Goal: Task Accomplishment & Management: Manage account settings

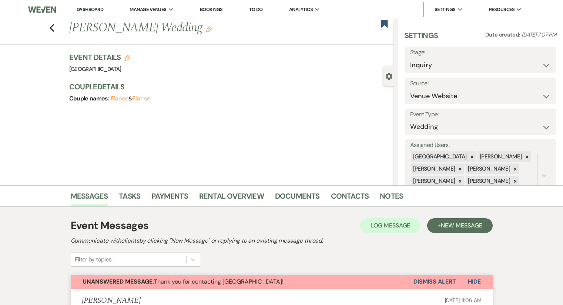
select select "5"
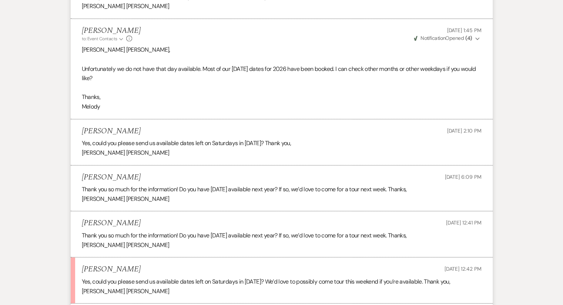
scroll to position [49, 0]
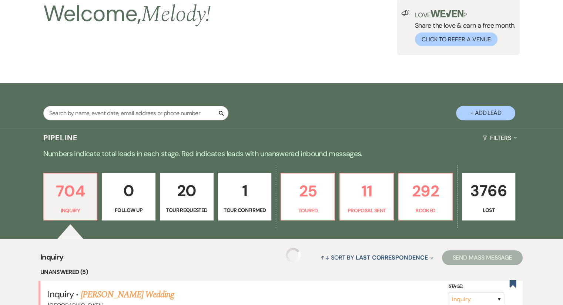
scroll to position [222, 0]
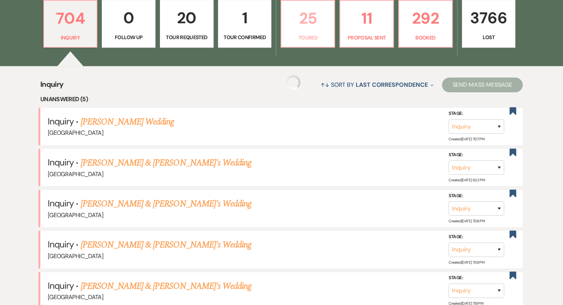
click at [315, 34] on p "Toured" at bounding box center [308, 38] width 44 height 8
select select "5"
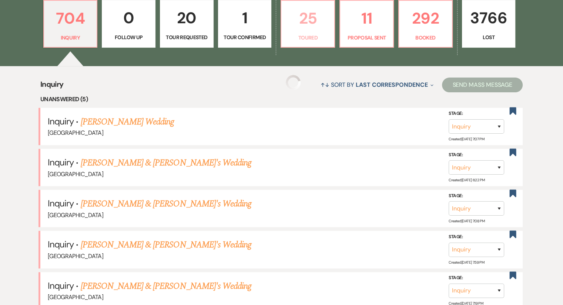
select select "5"
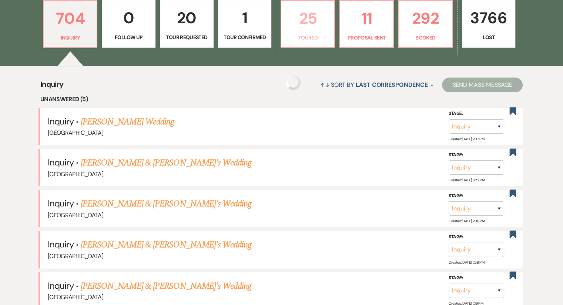
select select "5"
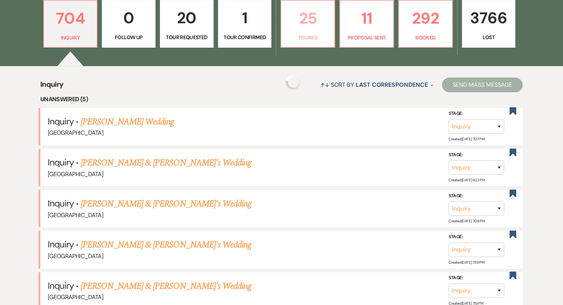
select select "5"
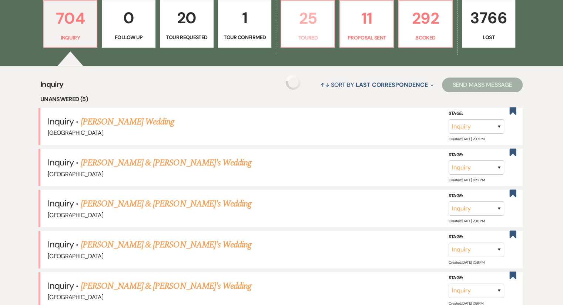
select select "5"
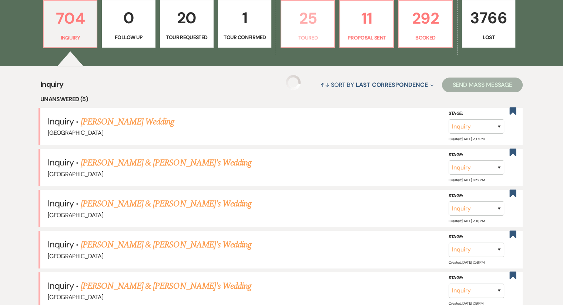
select select "5"
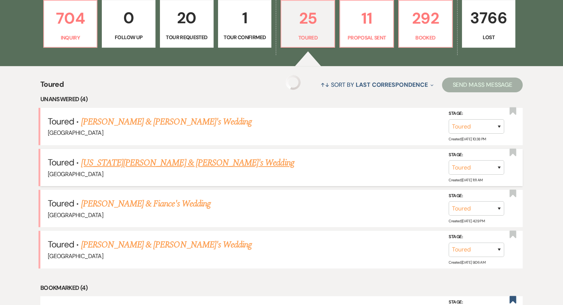
click at [129, 166] on link "[US_STATE][PERSON_NAME] & [PERSON_NAME]'s Wedding" at bounding box center [187, 162] width 213 height 13
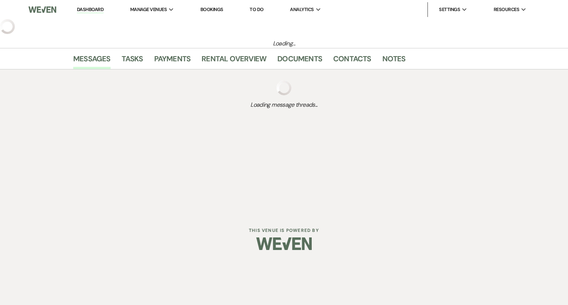
select select "5"
select select "6"
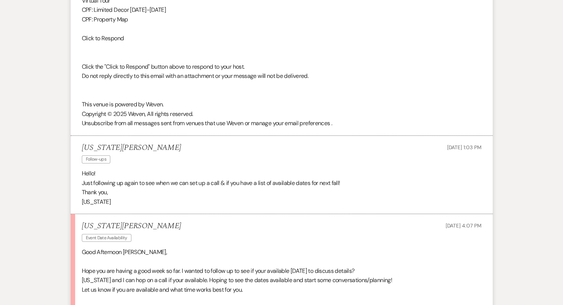
scroll to position [1752, 0]
